Goal: Task Accomplishment & Management: Use online tool/utility

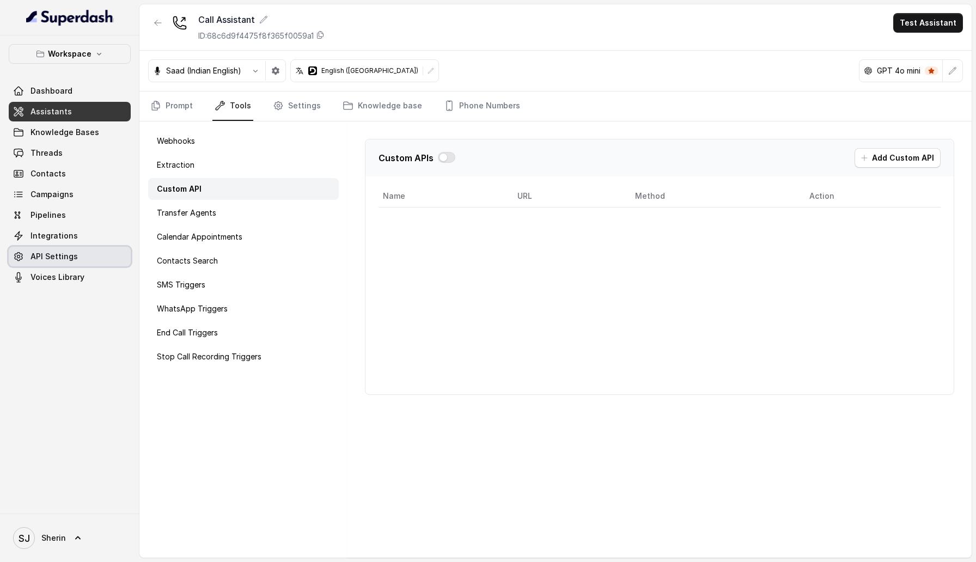
click at [74, 248] on link "API Settings" at bounding box center [70, 257] width 122 height 20
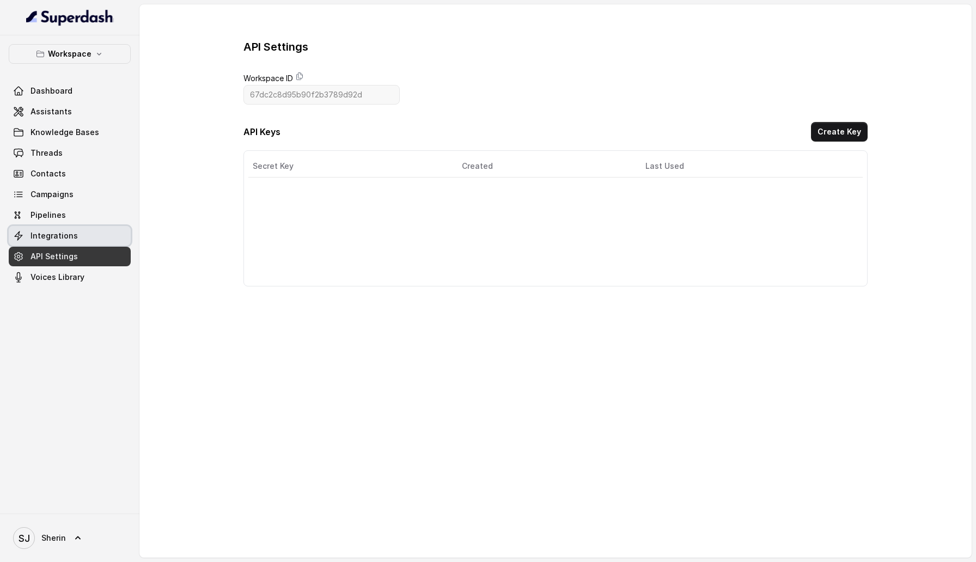
click at [74, 234] on span "Integrations" at bounding box center [53, 235] width 47 height 11
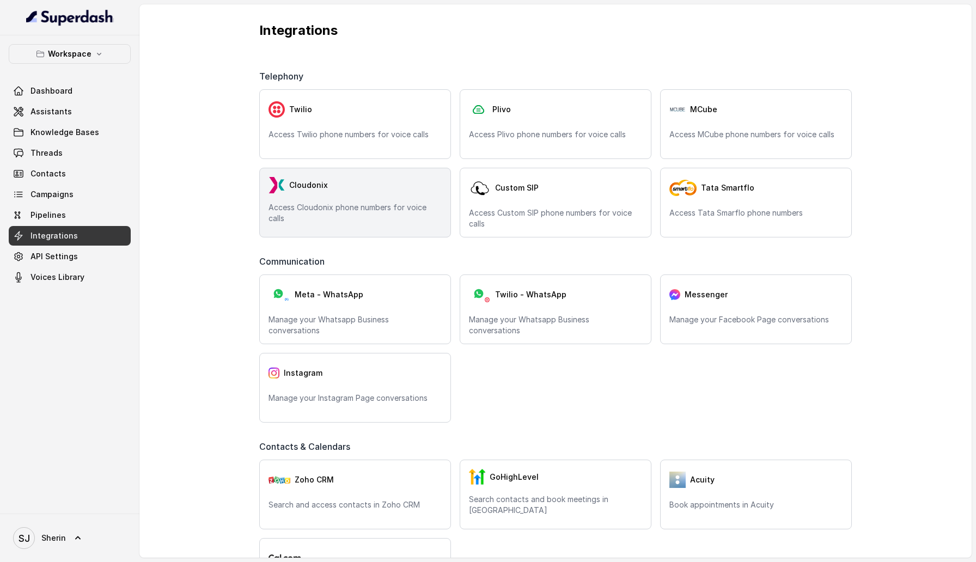
click at [408, 206] on p "Access Cloudonix phone numbers for voice calls" at bounding box center [354, 213] width 173 height 22
